Goal: Task Accomplishment & Management: Manage account settings

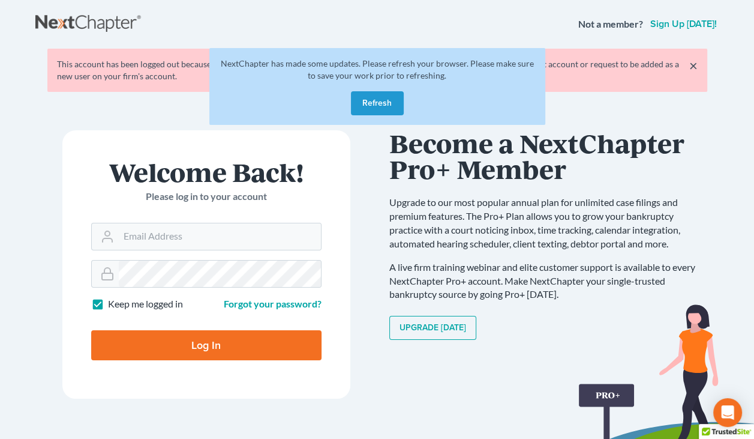
click at [366, 95] on button "Refresh" at bounding box center [377, 103] width 53 height 24
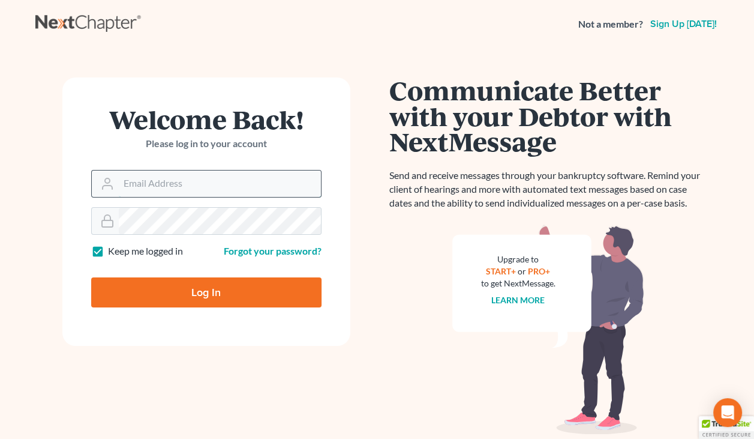
click at [176, 183] on input "Email Address" at bounding box center [220, 183] width 202 height 26
type input "maxwell@groswald.com"
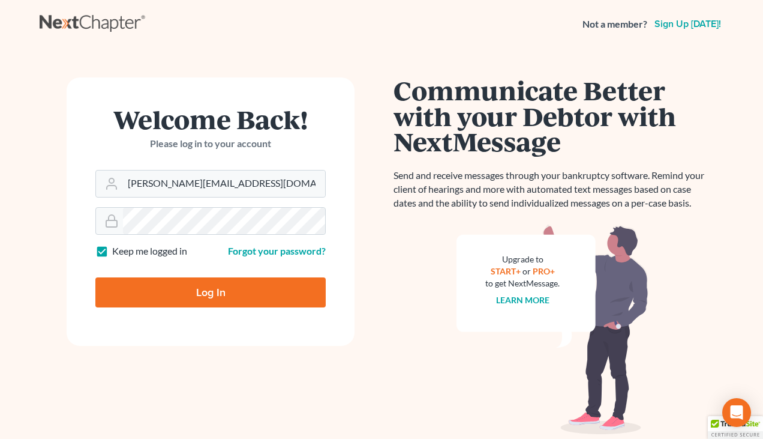
click at [145, 290] on input "Log In" at bounding box center [210, 292] width 230 height 30
type input "Thinking..."
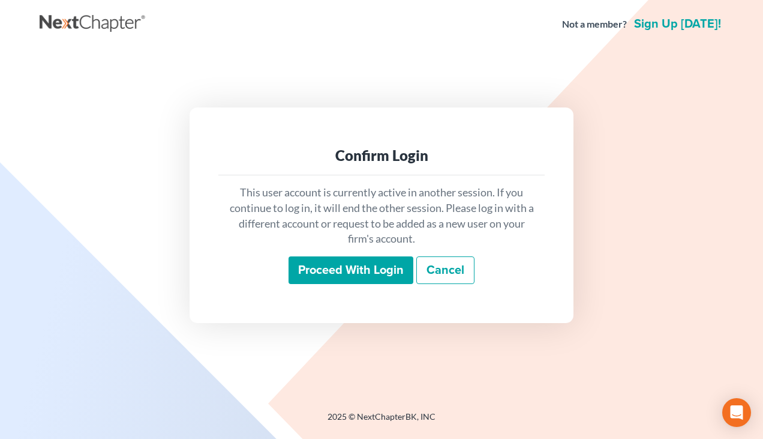
click at [338, 271] on input "Proceed with login" at bounding box center [351, 270] width 125 height 28
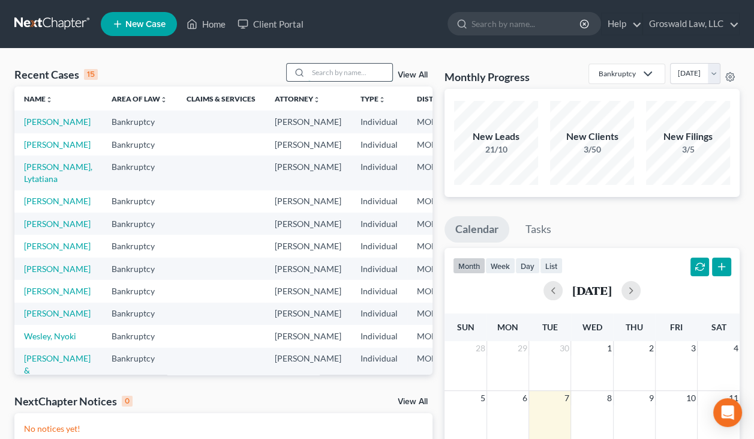
click at [362, 70] on input "search" at bounding box center [350, 72] width 84 height 17
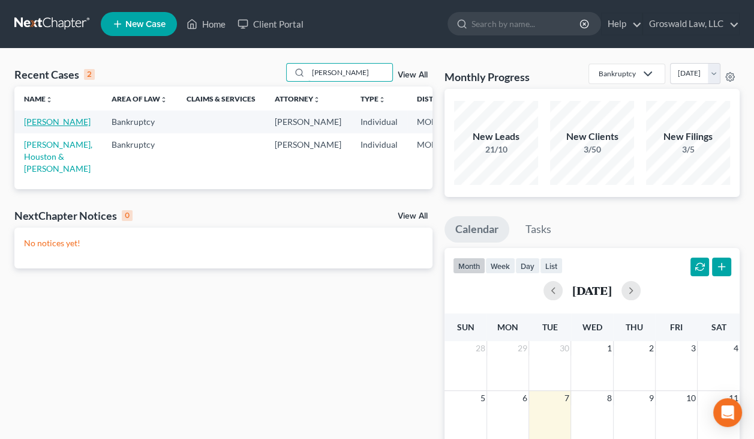
type input "melton"
click at [26, 127] on link "Melton, Renee" at bounding box center [57, 121] width 67 height 10
select select "6"
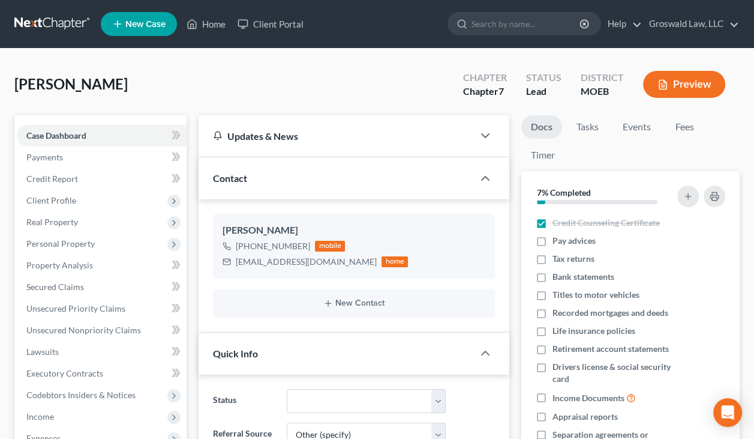
click at [672, 95] on button "Preview" at bounding box center [684, 84] width 82 height 27
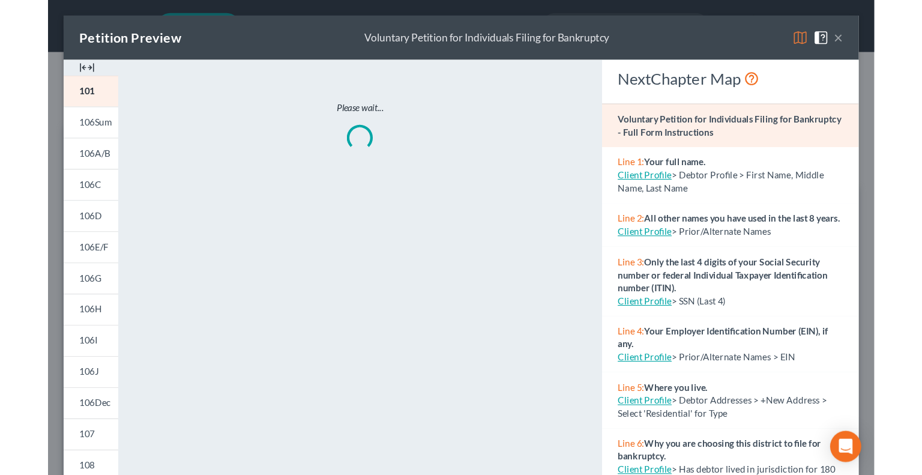
scroll to position [283, 0]
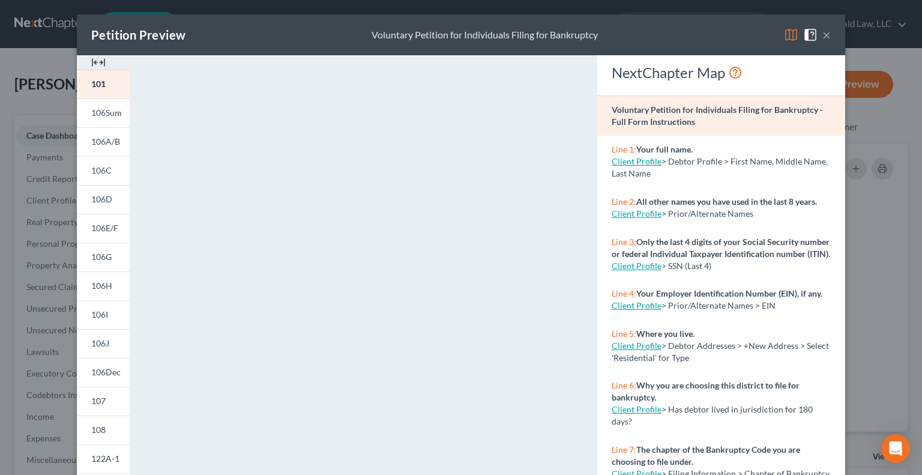
click at [91, 62] on img at bounding box center [98, 62] width 14 height 14
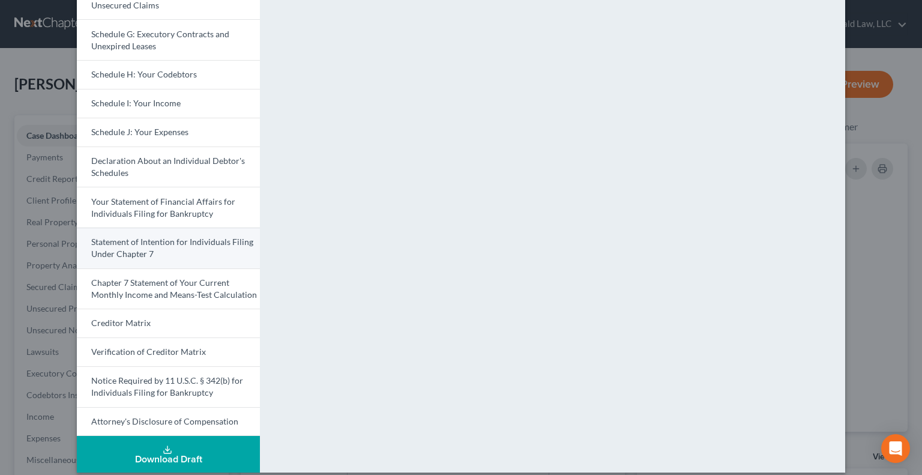
scroll to position [280, 0]
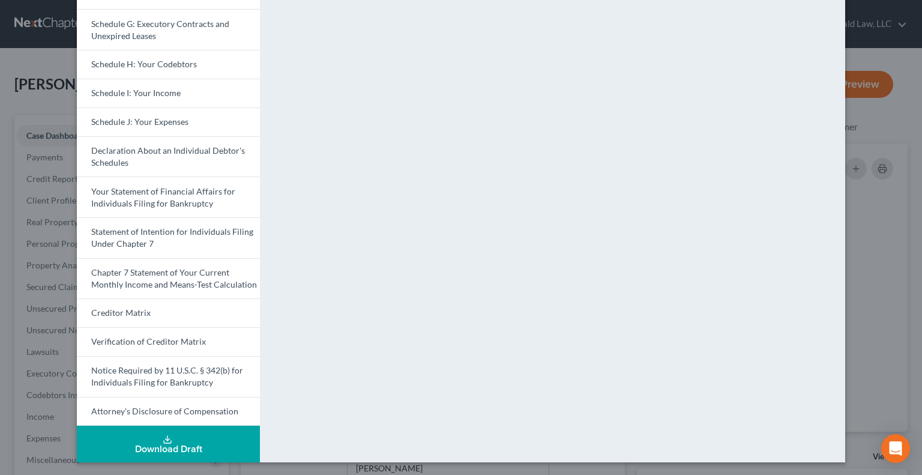
click at [197, 438] on div "Download Draft" at bounding box center [168, 449] width 164 height 10
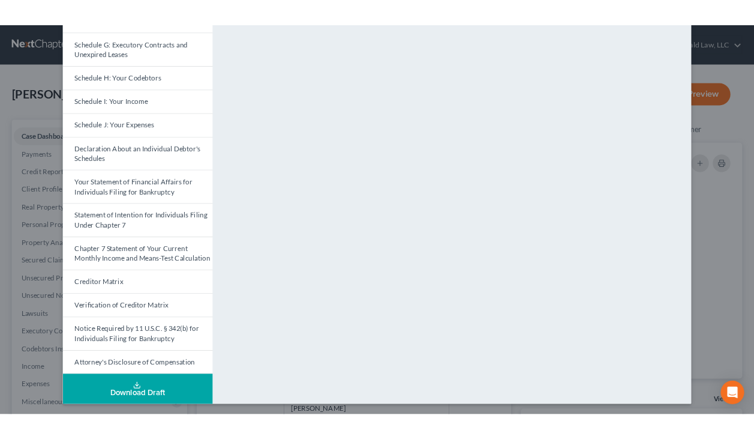
scroll to position [0, 0]
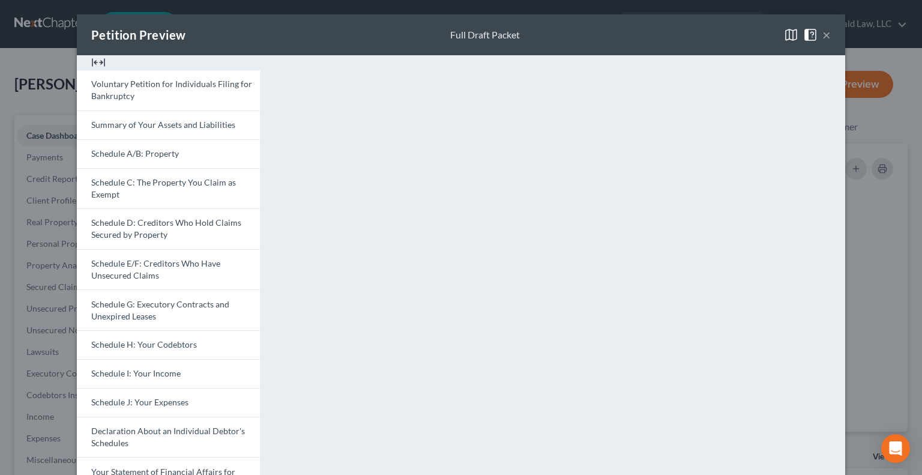
click at [763, 38] on button "×" at bounding box center [826, 35] width 8 height 14
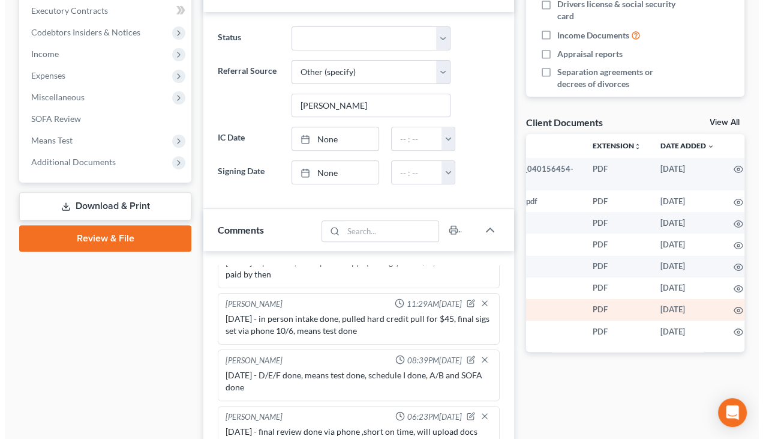
scroll to position [0, 132]
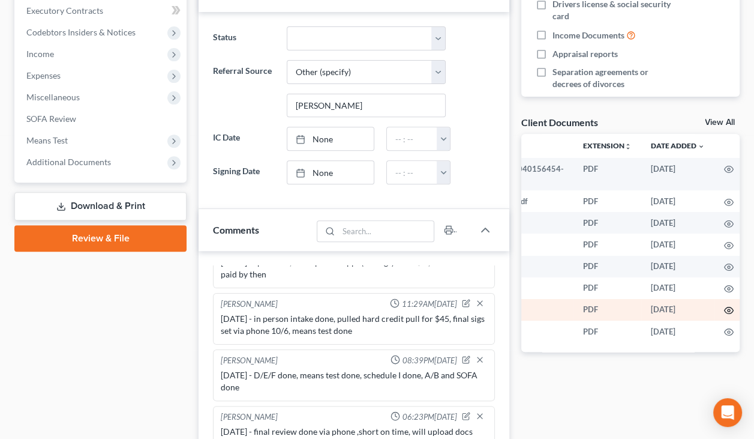
click at [728, 310] on circle "button" at bounding box center [729, 310] width 2 height 2
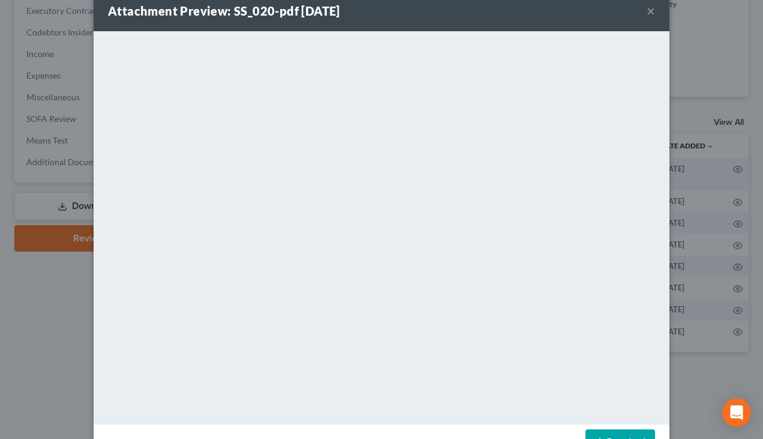
scroll to position [63, 0]
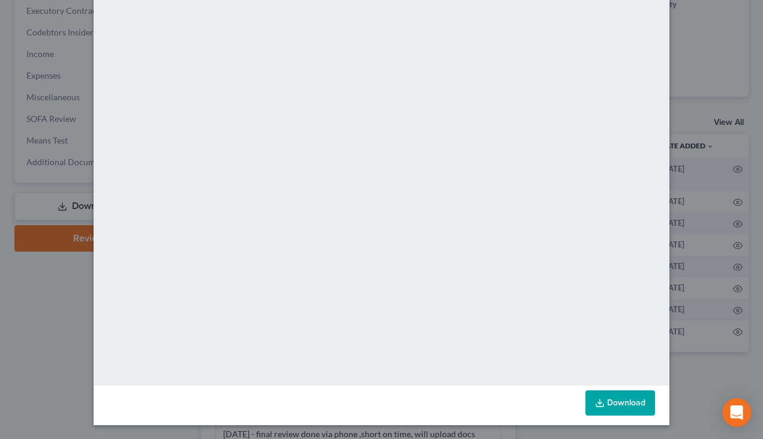
click at [602, 405] on link "Download" at bounding box center [621, 402] width 70 height 25
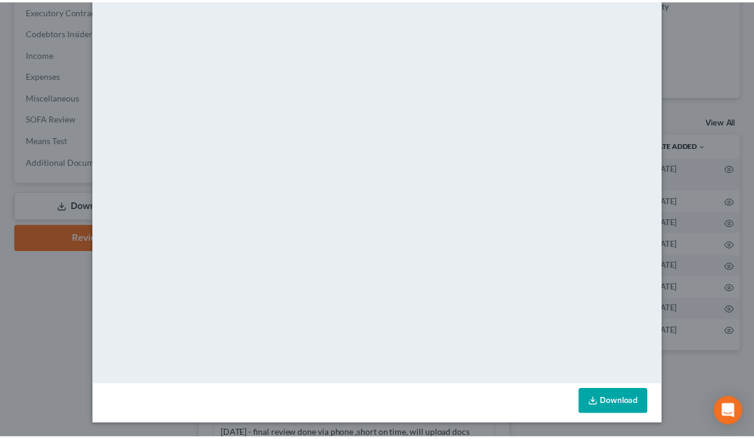
scroll to position [0, 0]
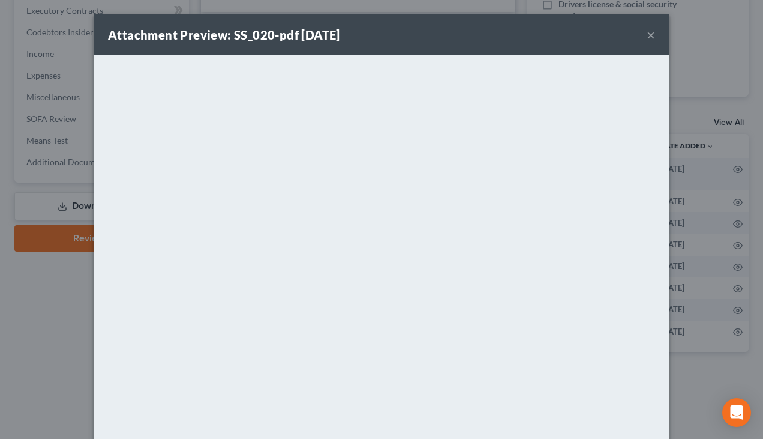
click at [649, 32] on button "×" at bounding box center [651, 35] width 8 height 14
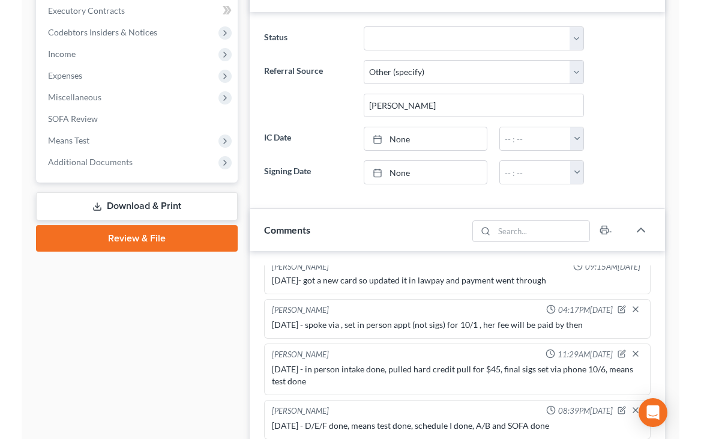
scroll to position [271, 0]
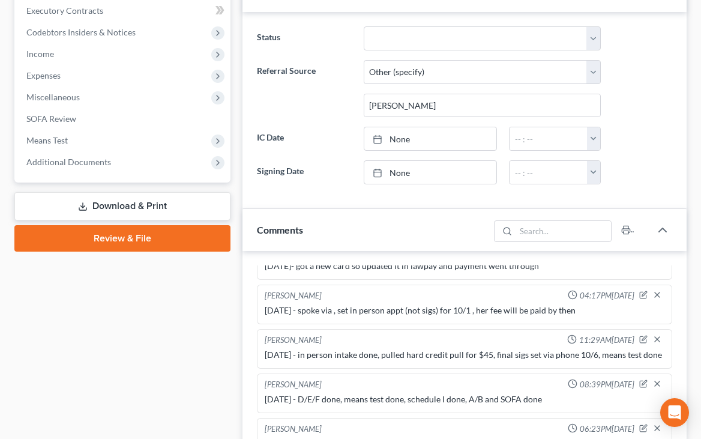
click at [269, 181] on label "Signing Date" at bounding box center [304, 172] width 107 height 24
click at [152, 208] on link "Download & Print" at bounding box center [122, 206] width 216 height 28
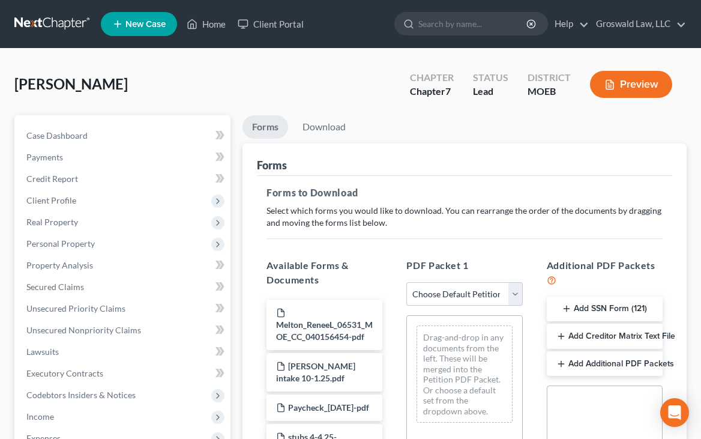
click at [600, 305] on button "Add SSN Form (121)" at bounding box center [605, 308] width 116 height 25
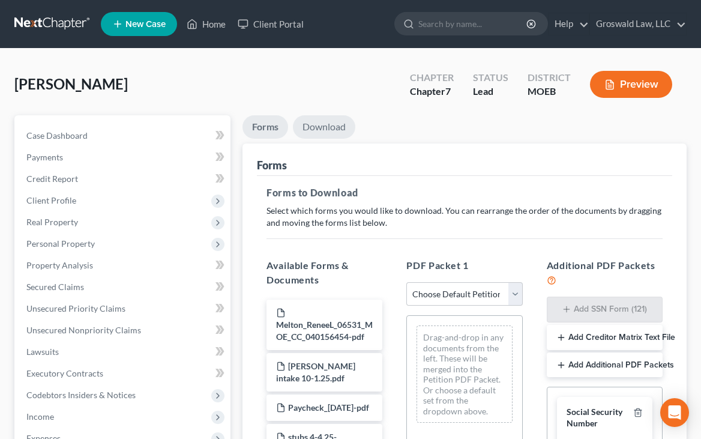
click at [320, 124] on link "Download" at bounding box center [324, 126] width 62 height 23
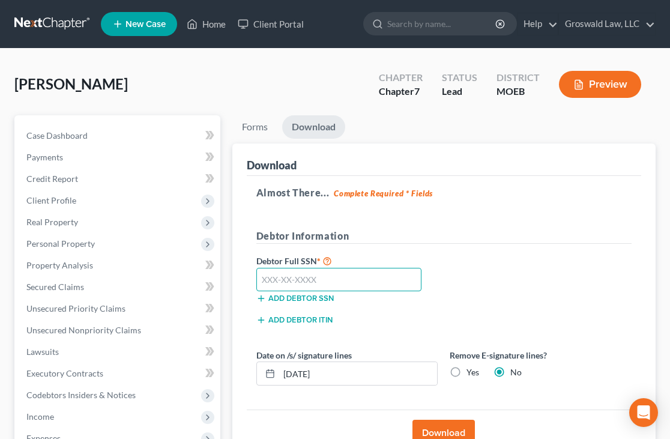
click at [288, 275] on input "text" at bounding box center [339, 280] width 166 height 24
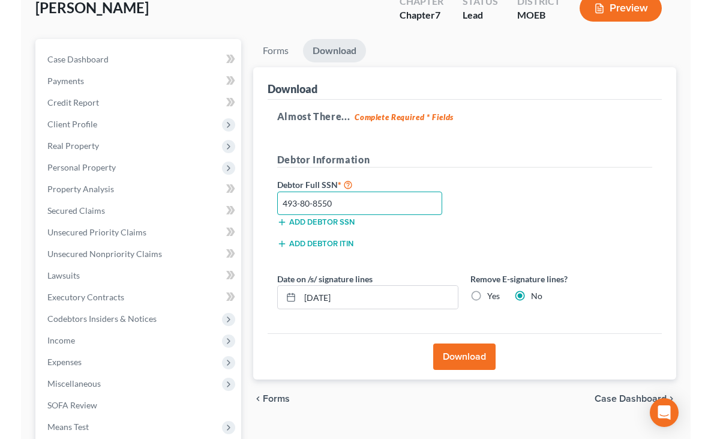
scroll to position [79, 0]
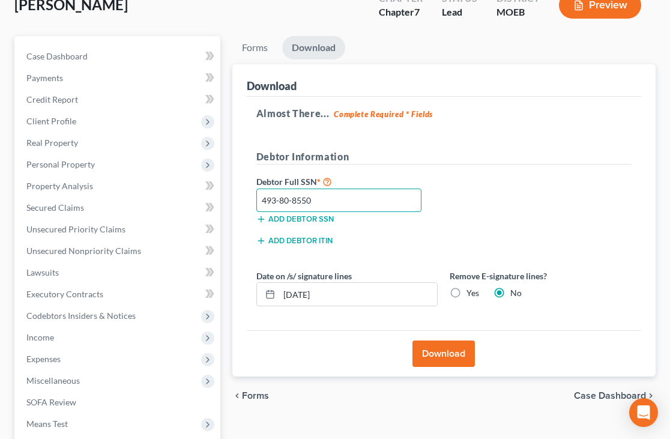
type input "493-80-8550"
click at [430, 349] on button "Download" at bounding box center [443, 353] width 62 height 26
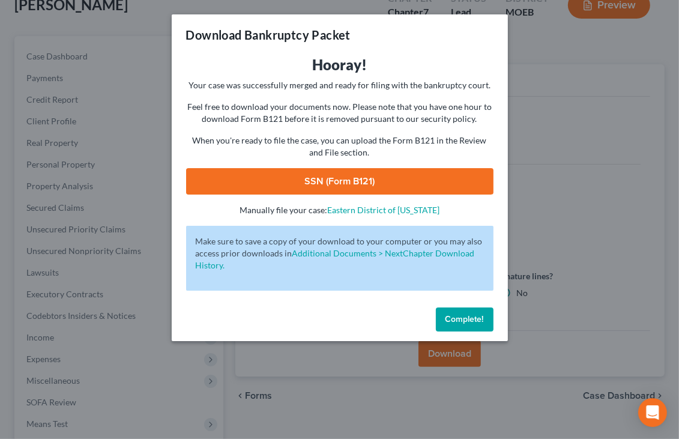
click at [320, 179] on link "SSN (Form B121)" at bounding box center [339, 181] width 307 height 26
click at [480, 320] on span "Complete!" at bounding box center [464, 319] width 38 height 10
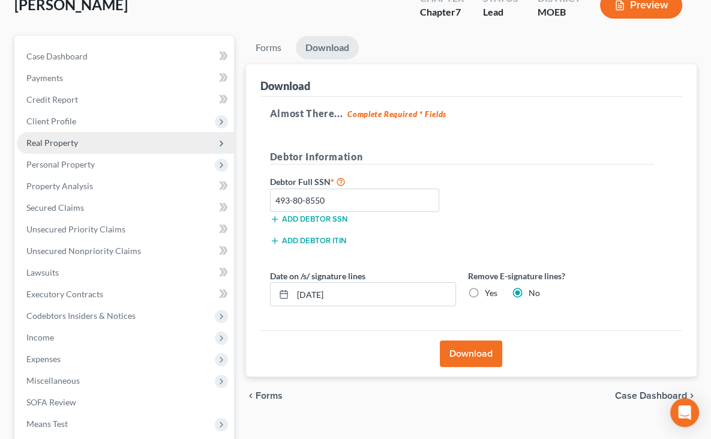
click at [130, 132] on span "Real Property" at bounding box center [125, 143] width 217 height 22
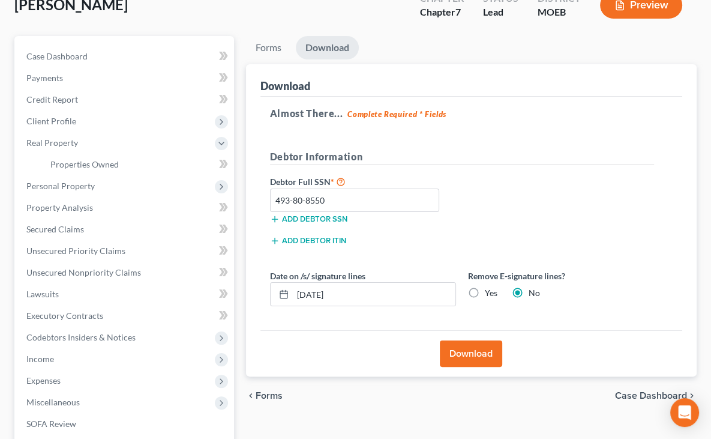
click at [547, 265] on form "Debtor Information Debtor Full SSN * 493-80-8550 Add debtor SSN Add debtor ITIN…" at bounding box center [462, 232] width 384 height 167
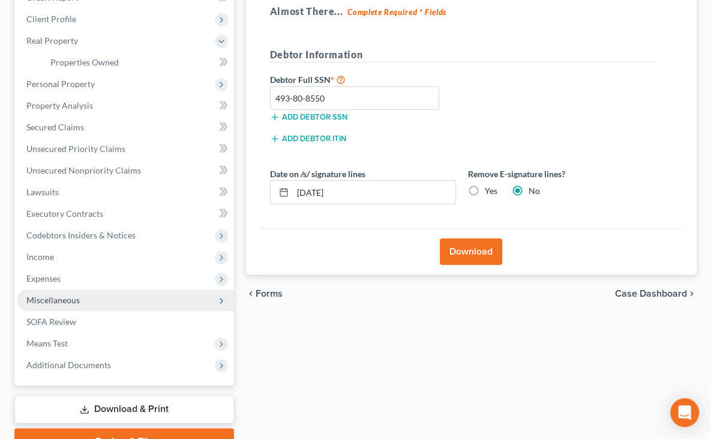
scroll to position [182, 0]
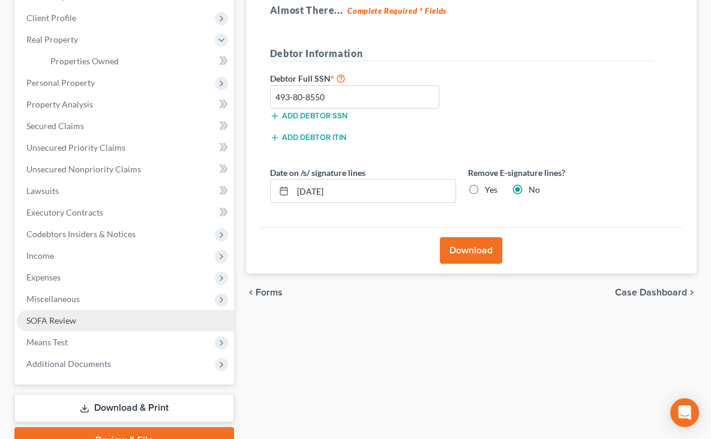
click at [39, 319] on span "SOFA Review" at bounding box center [51, 320] width 50 height 10
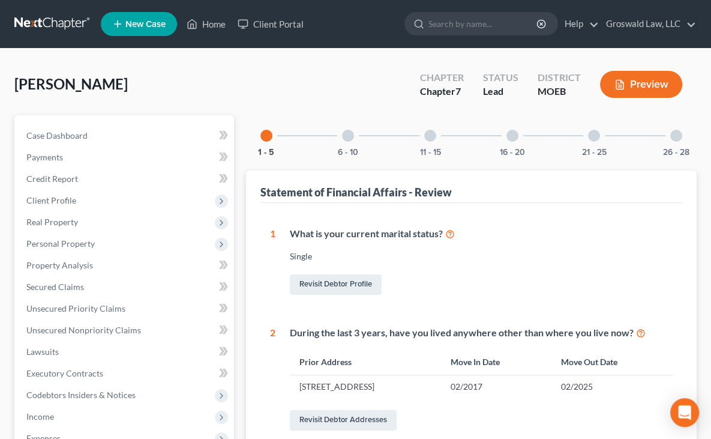
click at [506, 136] on div at bounding box center [512, 136] width 12 height 12
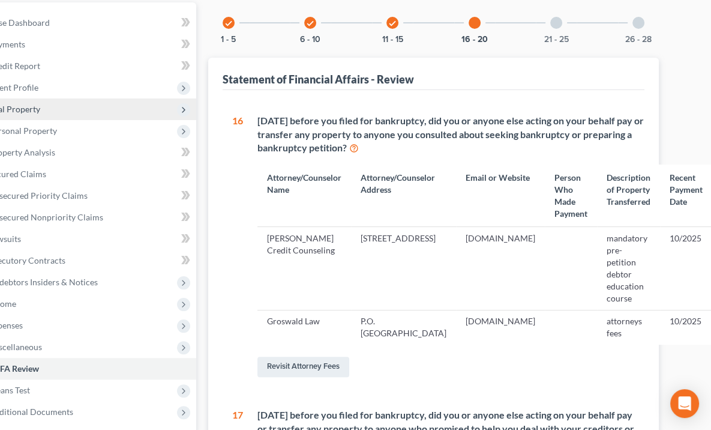
scroll to position [0, 38]
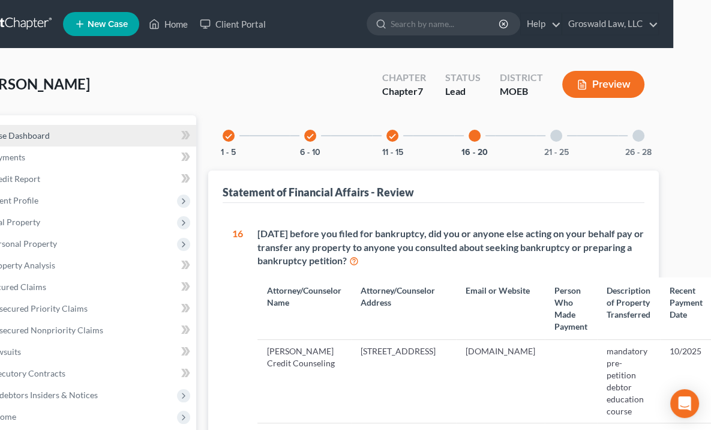
click at [13, 131] on span "Case Dashboard" at bounding box center [19, 135] width 61 height 10
select select "6"
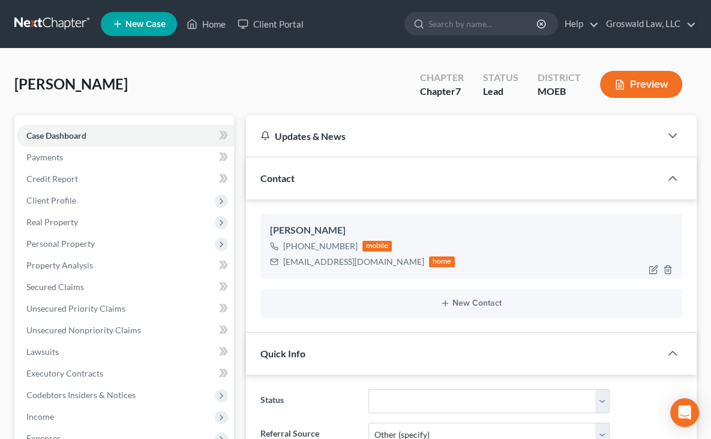
scroll to position [367, 0]
drag, startPoint x: 320, startPoint y: 263, endPoint x: 211, endPoint y: 268, distance: 108.7
click at [260, 268] on div "Renee Melton +1 (314) 795-7656 mobile reneemelton@yahoo.com home" at bounding box center [471, 246] width 422 height 65
copy div "reneemelton@yahoo.com"
click at [209, 22] on link "Home" at bounding box center [206, 24] width 51 height 22
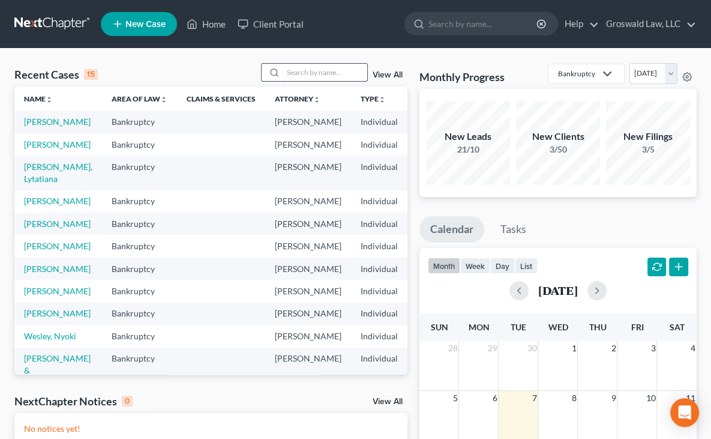
click at [296, 72] on input "search" at bounding box center [325, 72] width 84 height 17
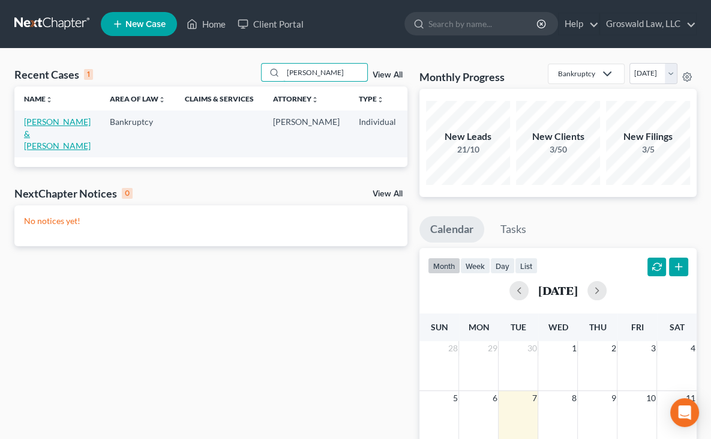
type input "delia"
click at [38, 143] on link "Delia, Michael & Mary" at bounding box center [57, 133] width 67 height 34
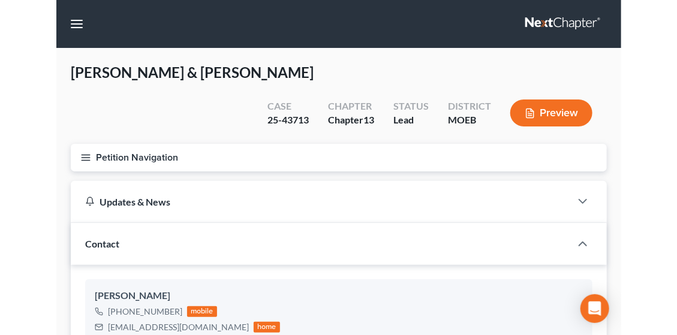
scroll to position [252, 0]
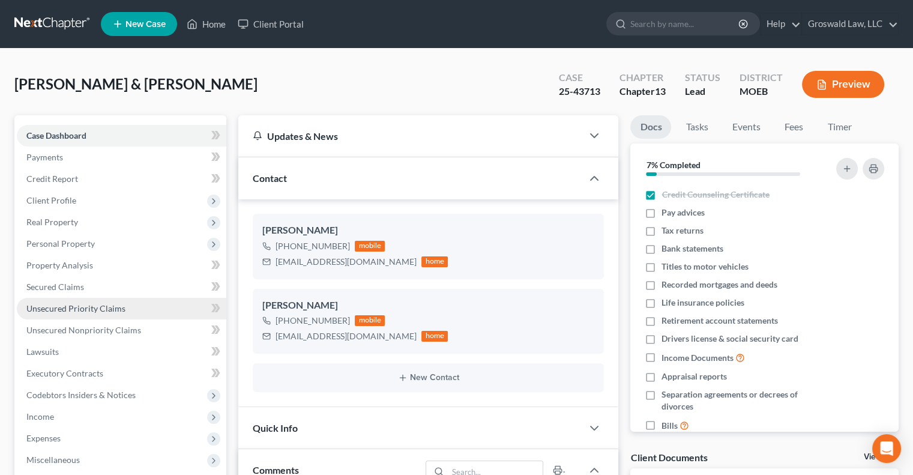
click at [121, 301] on link "Unsecured Priority Claims" at bounding box center [121, 309] width 209 height 22
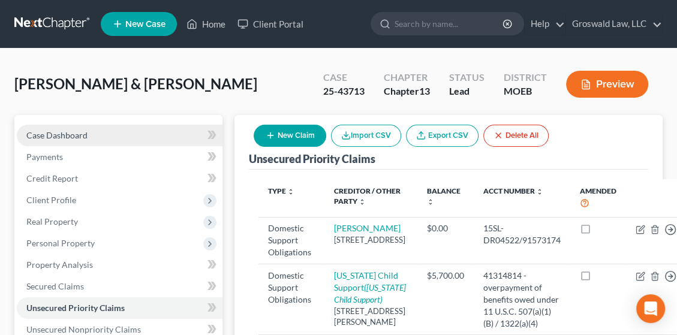
click at [87, 136] on link "Case Dashboard" at bounding box center [120, 136] width 206 height 22
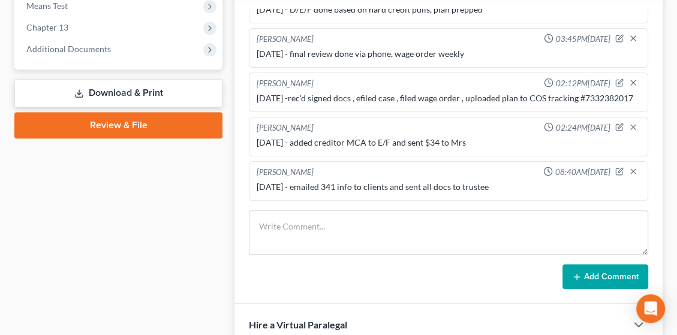
scroll to position [498, 0]
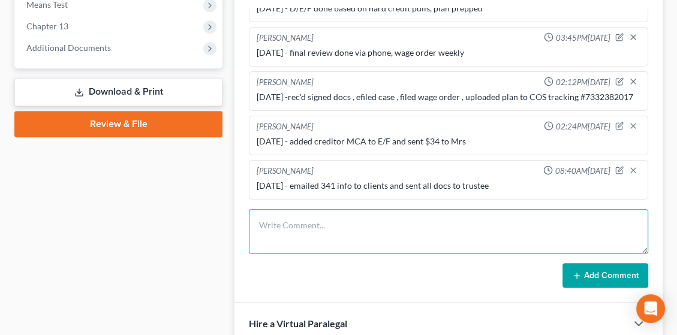
click at [349, 230] on textarea at bounding box center [449, 231] width 400 height 44
type textarea "10/7/25 - rec'd IRS POC for $3.6K priority"
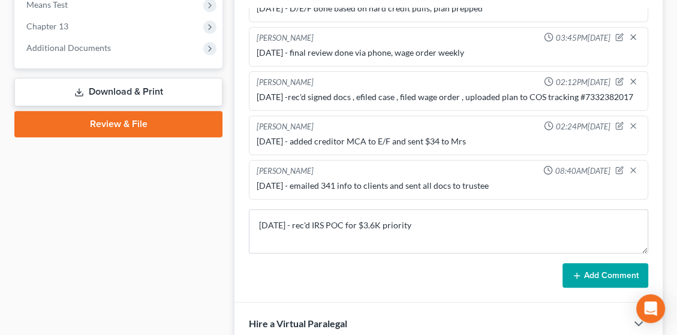
click at [597, 275] on button "Add Comment" at bounding box center [606, 275] width 86 height 25
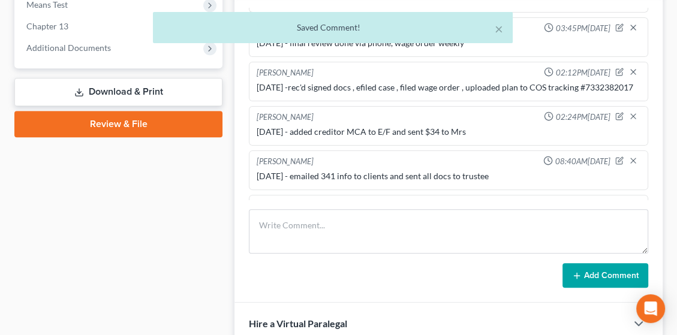
scroll to position [308, 0]
